Goal: Task Accomplishment & Management: Use online tool/utility

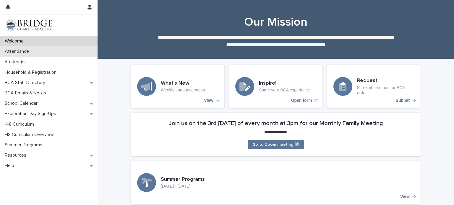
click at [43, 52] on div "Attendance" at bounding box center [49, 51] width 98 height 10
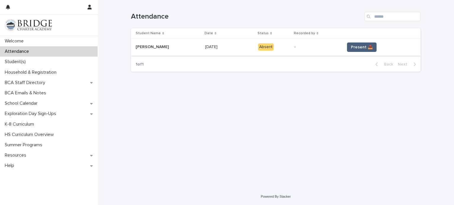
click at [351, 47] on span "Present 📥" at bounding box center [362, 47] width 22 height 6
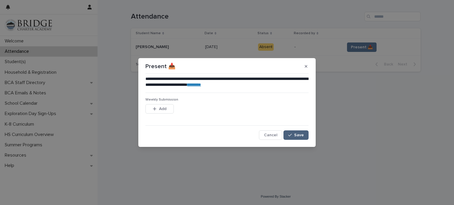
click at [297, 137] on span "Save" at bounding box center [299, 135] width 10 height 4
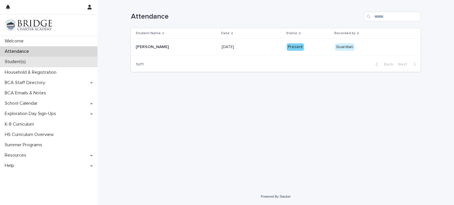
click at [38, 62] on div "Student(s)" at bounding box center [49, 62] width 98 height 10
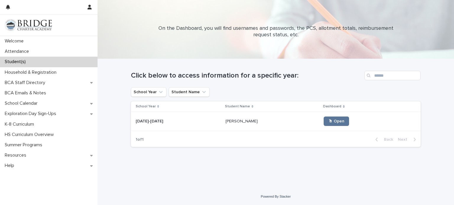
click at [246, 124] on div "[PERSON_NAME] [PERSON_NAME]" at bounding box center [273, 122] width 94 height 10
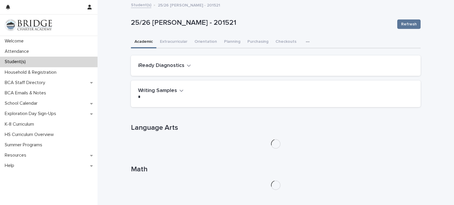
click at [306, 41] on icon "button" at bounding box center [308, 42] width 4 height 4
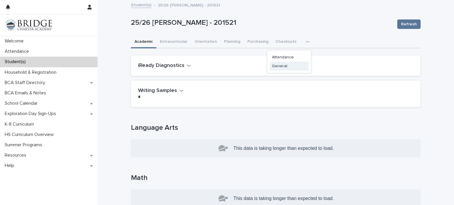
click at [283, 65] on span "General" at bounding box center [279, 66] width 15 height 4
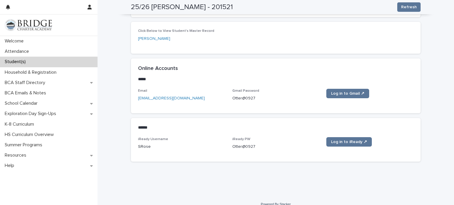
scroll to position [285, 0]
drag, startPoint x: 254, startPoint y: 91, endPoint x: 232, endPoint y: 91, distance: 21.9
click at [232, 95] on p "Otter@0927" at bounding box center [275, 98] width 87 height 6
copy p "Otter@0927"
